Goal: Transaction & Acquisition: Book appointment/travel/reservation

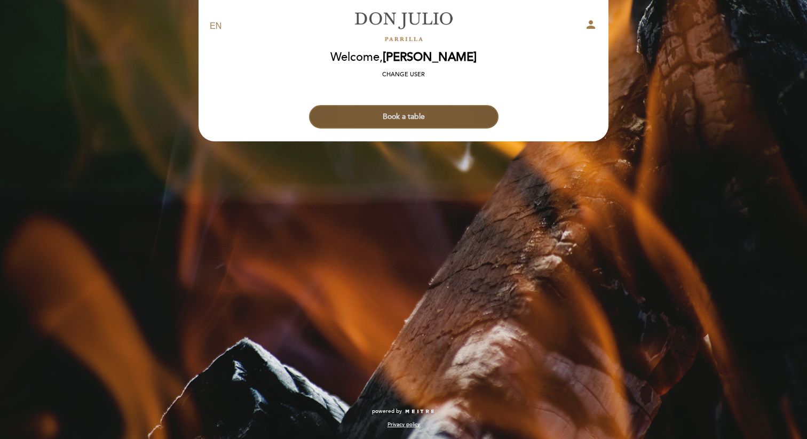
click at [413, 116] on button "Book a table" at bounding box center [404, 116] width 190 height 23
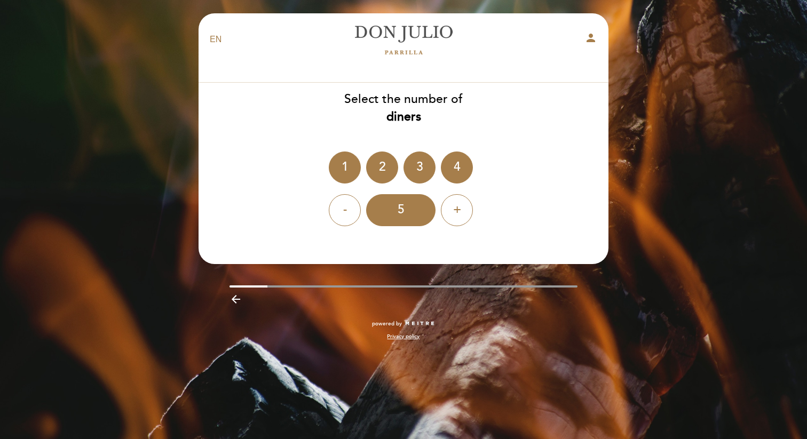
click at [594, 39] on icon "person" at bounding box center [591, 38] width 13 height 13
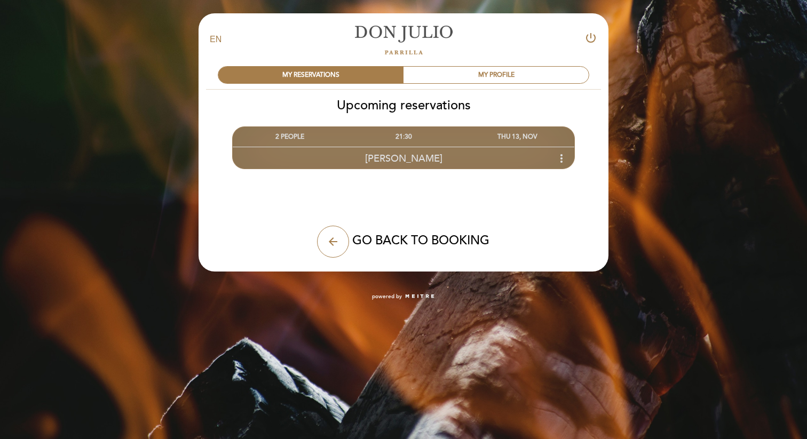
click at [565, 156] on icon "more_vert" at bounding box center [561, 158] width 13 height 13
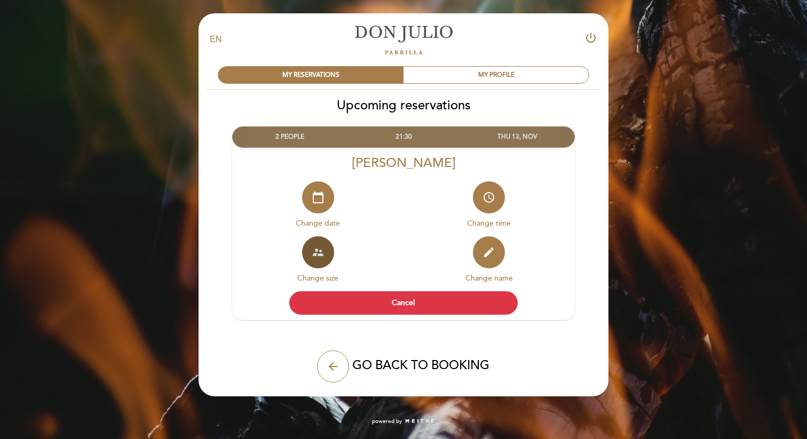
click at [316, 250] on icon "supervisor_account" at bounding box center [318, 252] width 13 height 13
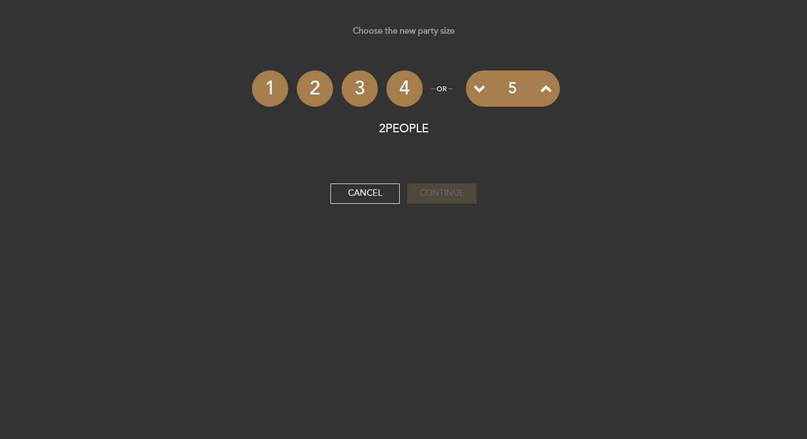
click at [363, 89] on li "3" at bounding box center [360, 88] width 36 height 36
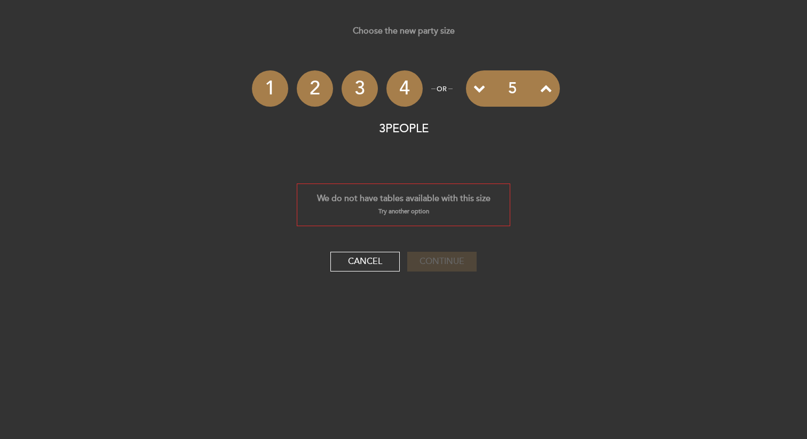
click at [398, 211] on small "Try another option" at bounding box center [404, 211] width 51 height 7
click at [395, 214] on small "Try another option" at bounding box center [404, 211] width 51 height 7
click at [331, 197] on div "We do not have tables available with this size" at bounding box center [403, 199] width 213 height 12
click at [372, 262] on button "Cancel" at bounding box center [365, 262] width 69 height 20
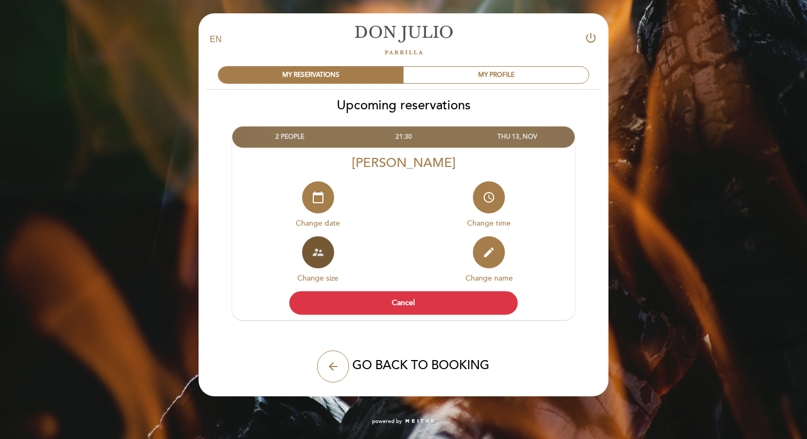
click at [318, 254] on icon "supervisor_account" at bounding box center [318, 252] width 13 height 13
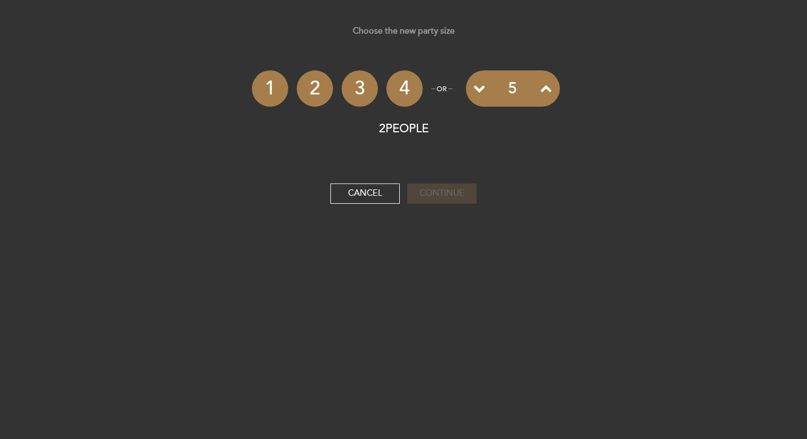
click at [363, 92] on li "3" at bounding box center [360, 88] width 36 height 36
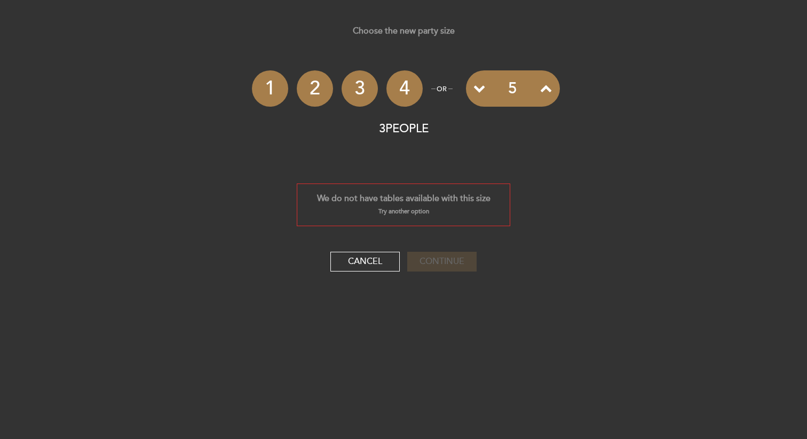
click at [407, 89] on li "4" at bounding box center [405, 88] width 36 height 36
click at [513, 87] on input "5" at bounding box center [513, 88] width 41 height 35
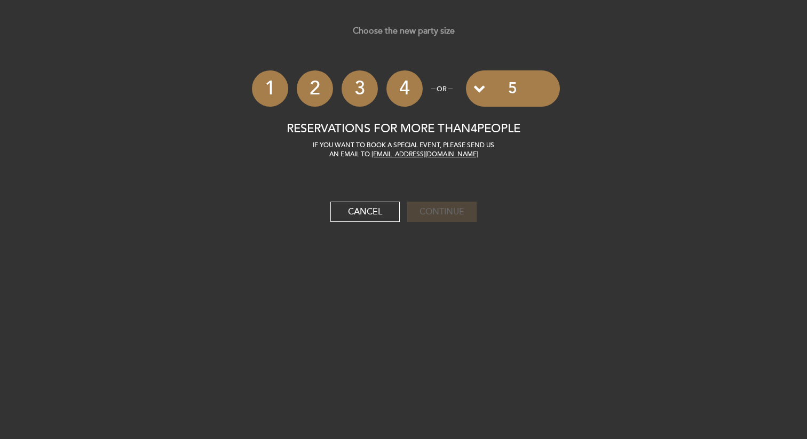
click at [409, 84] on li "4" at bounding box center [405, 88] width 36 height 36
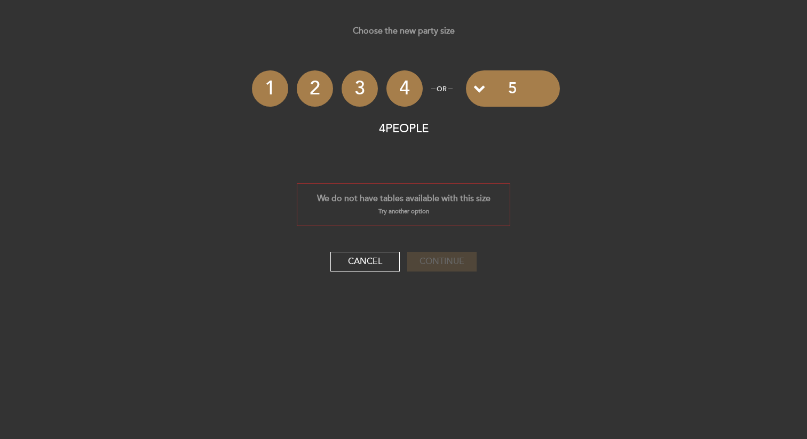
click at [365, 88] on li "3" at bounding box center [360, 88] width 36 height 36
click at [269, 90] on li "1" at bounding box center [270, 88] width 36 height 36
click at [318, 89] on li "2" at bounding box center [315, 88] width 36 height 36
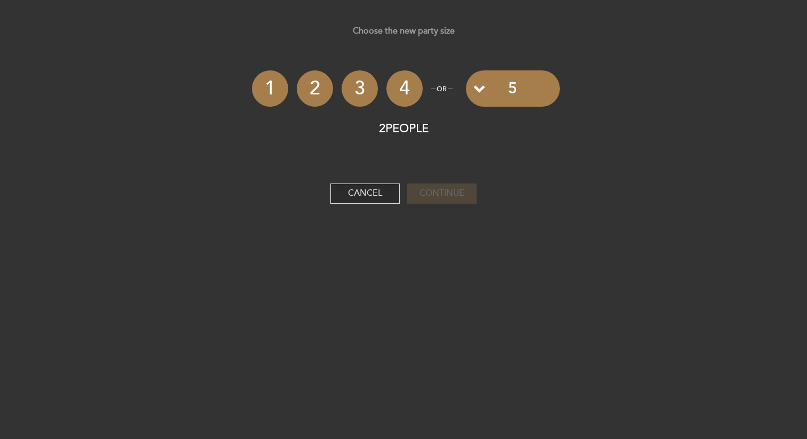
click at [383, 192] on button "Cancel" at bounding box center [365, 194] width 69 height 20
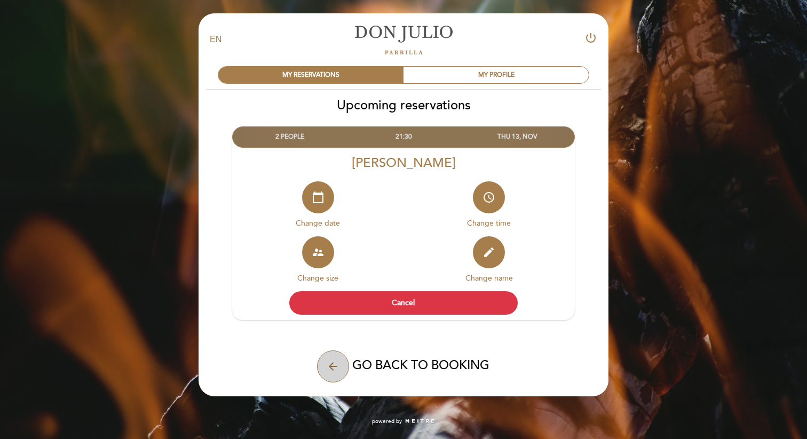
click at [327, 368] on icon "arrow_back" at bounding box center [333, 366] width 13 height 13
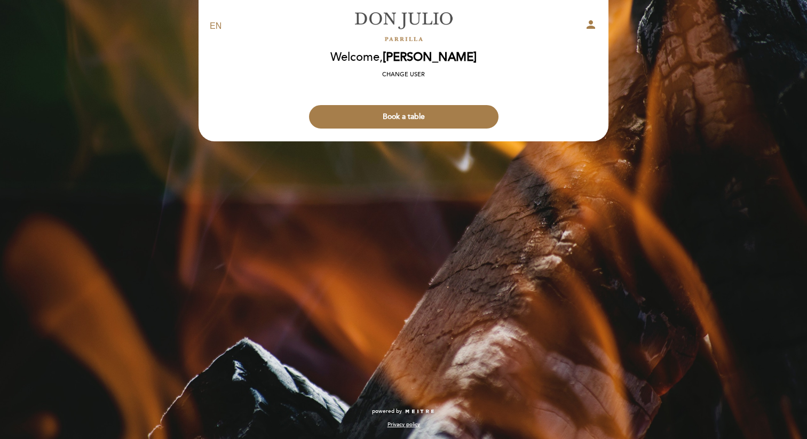
click at [589, 24] on icon "person" at bounding box center [591, 24] width 13 height 13
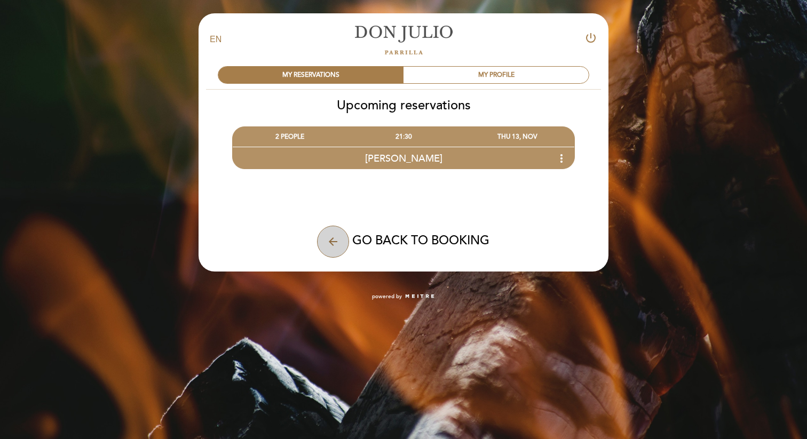
click at [336, 243] on icon "arrow_back" at bounding box center [333, 242] width 13 height 13
